Goal: Information Seeking & Learning: Learn about a topic

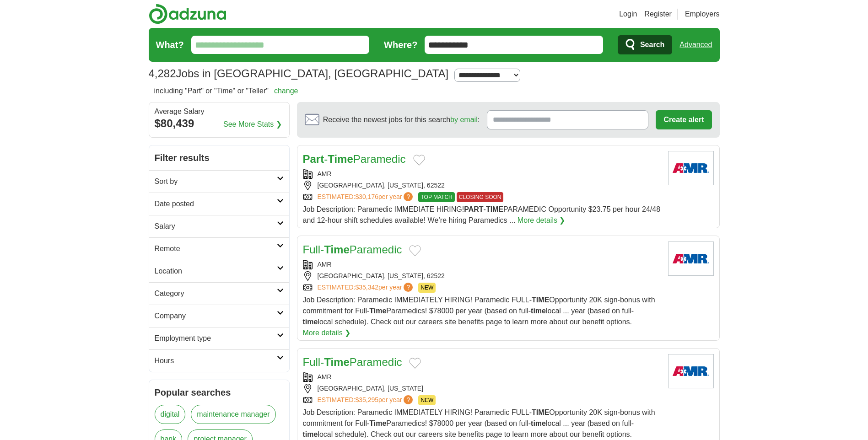
click at [277, 39] on input "What?" at bounding box center [280, 45] width 178 height 18
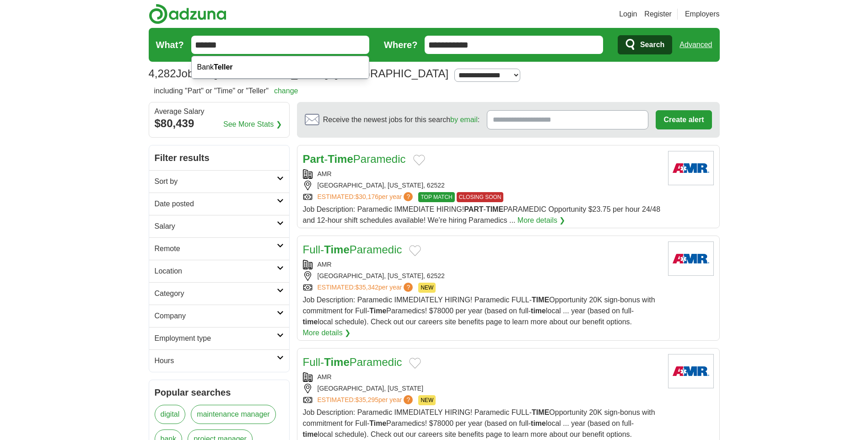
type input "******"
click at [618, 35] on button "Search" at bounding box center [645, 44] width 54 height 19
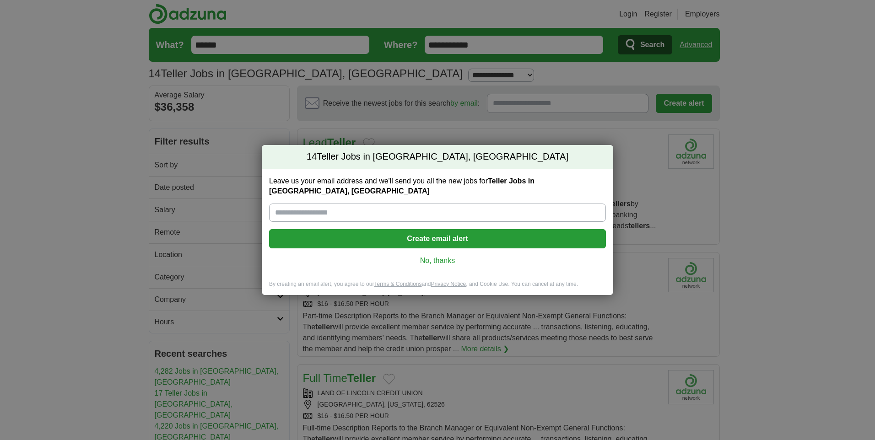
click at [433, 256] on link "No, thanks" at bounding box center [437, 261] width 322 height 10
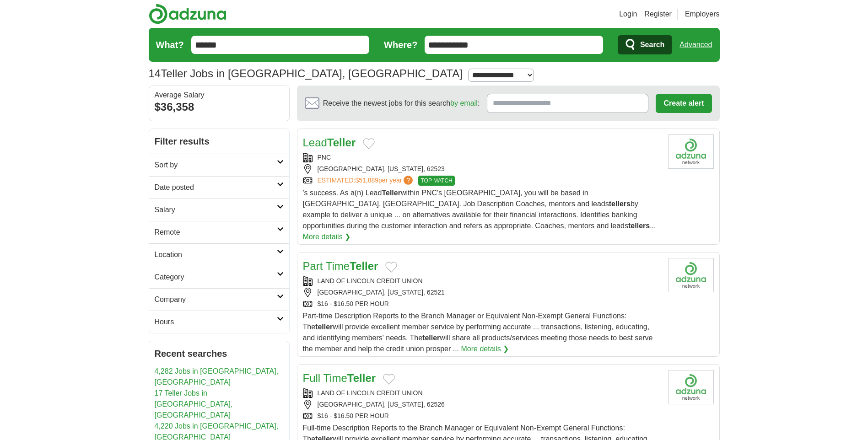
click at [284, 318] on link "Hours" at bounding box center [219, 322] width 140 height 22
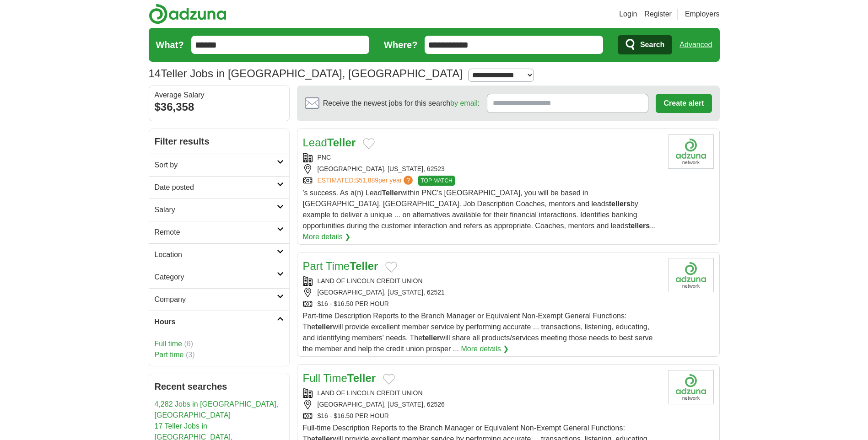
click at [168, 357] on link "Part time" at bounding box center [169, 355] width 29 height 8
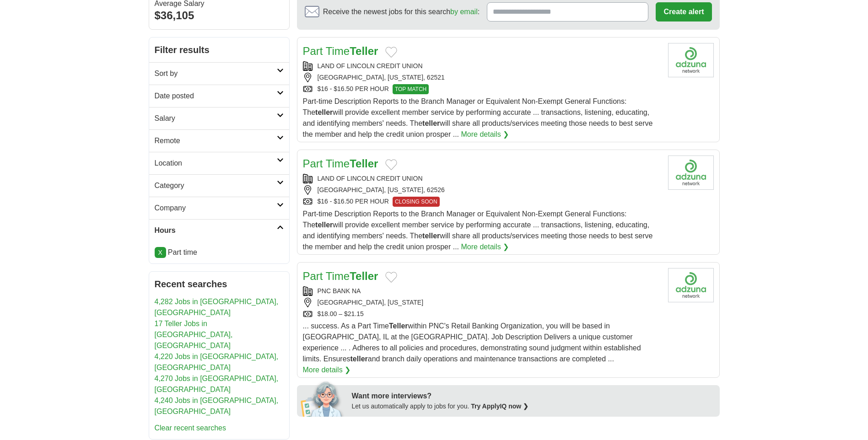
scroll to position [137, 0]
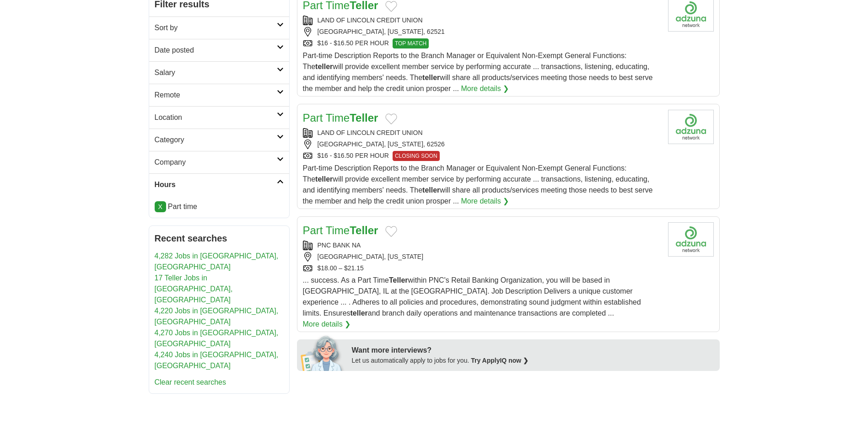
click at [359, 233] on strong "Teller" at bounding box center [364, 230] width 28 height 12
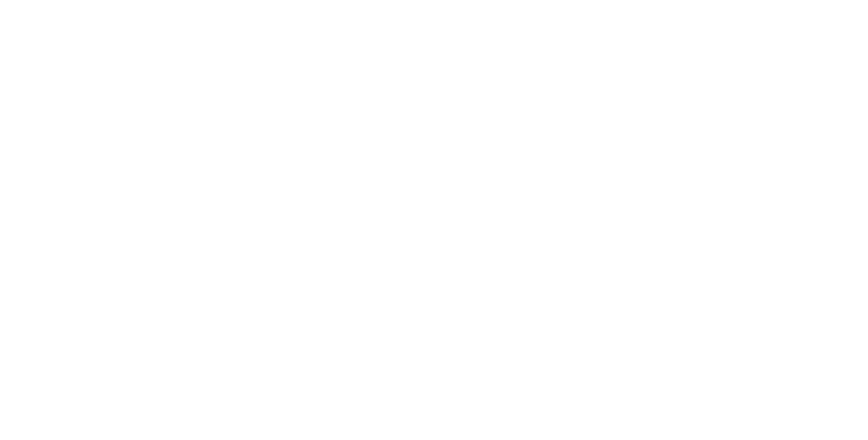
scroll to position [595, 0]
